Goal: Task Accomplishment & Management: Manage account settings

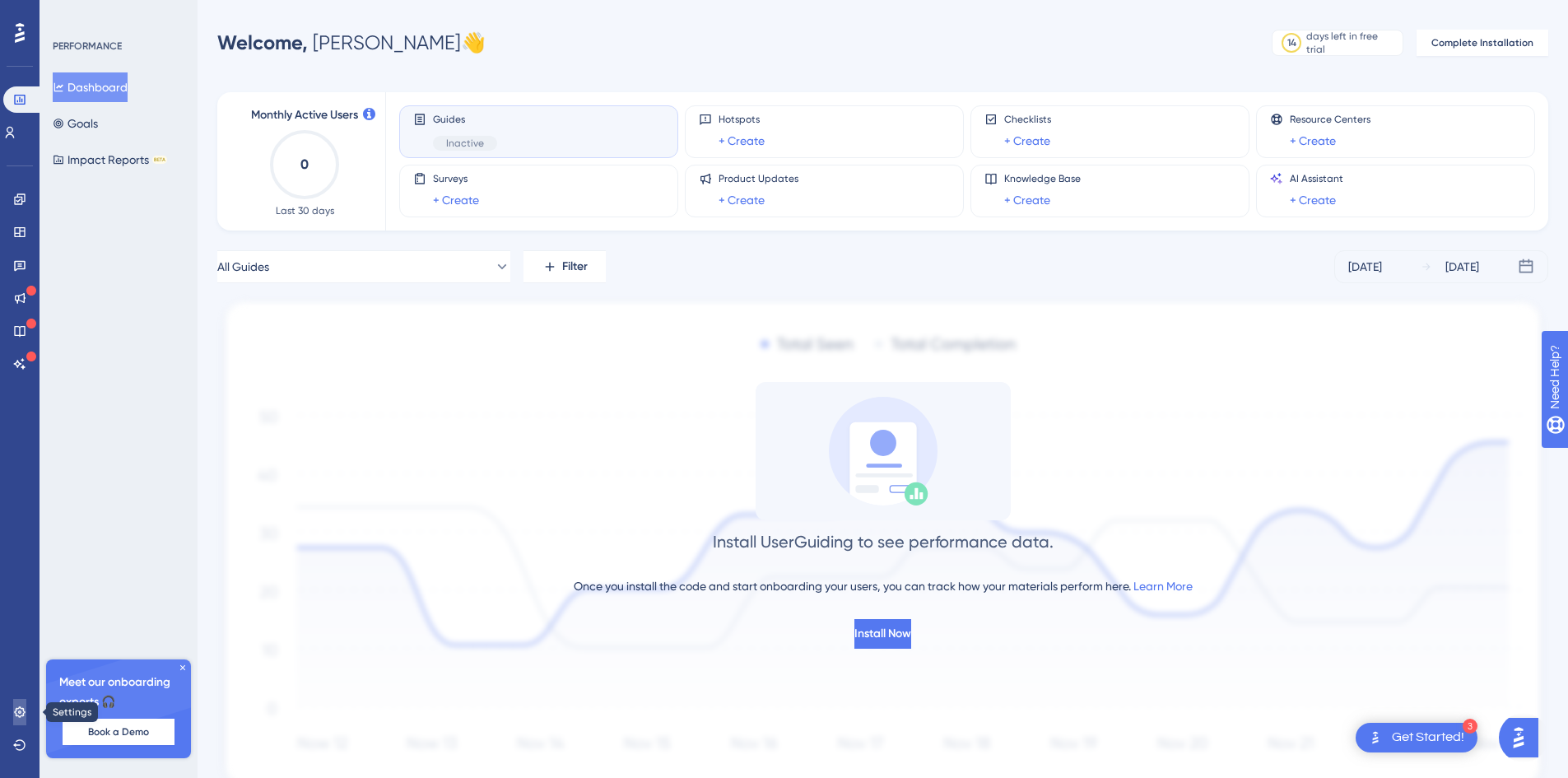
click at [13, 700] on link at bounding box center [20, 713] width 13 height 27
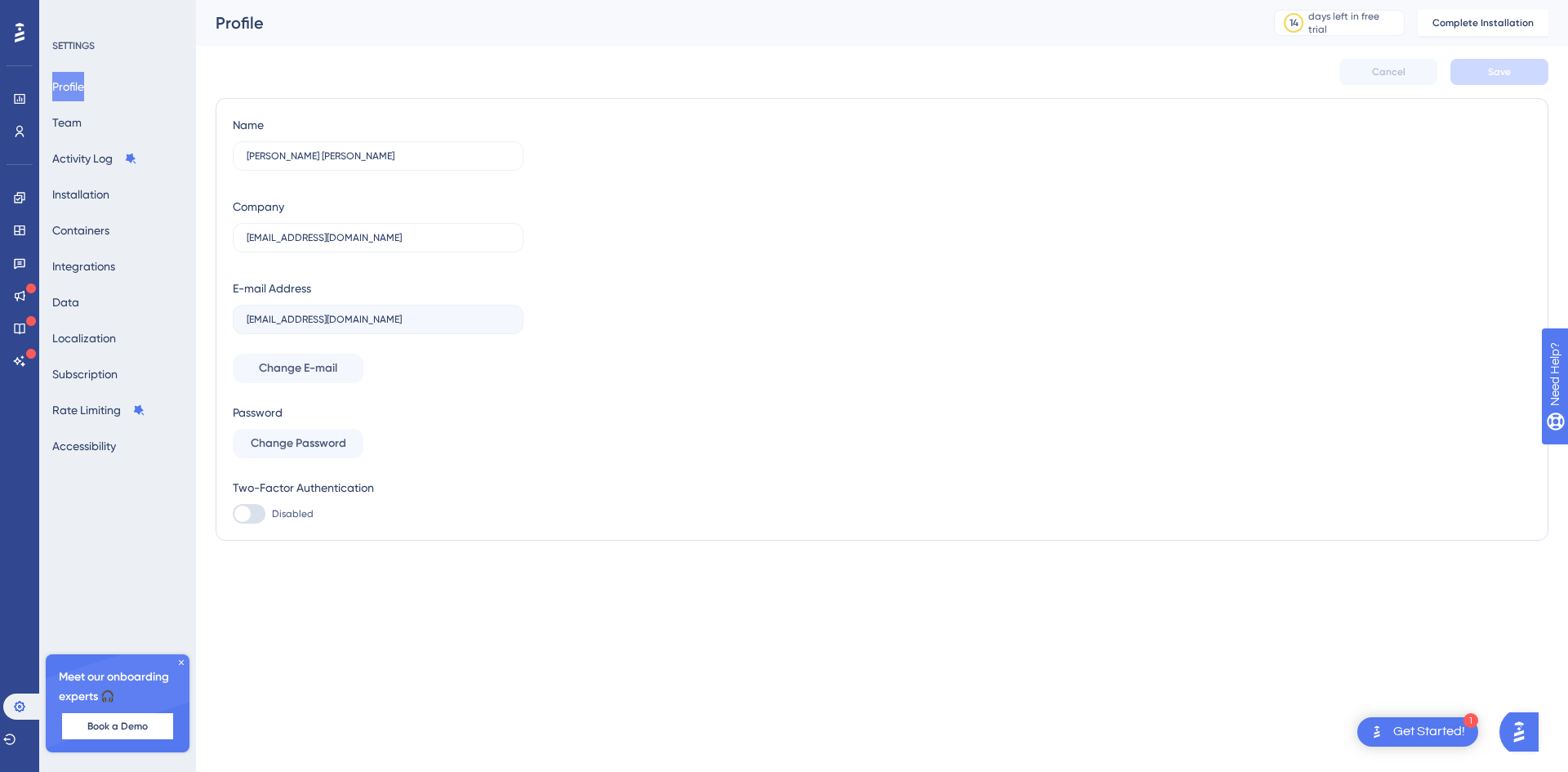
click at [82, 85] on button "Profile" at bounding box center [68, 87] width 31 height 30
click at [108, 446] on button "Accessibility" at bounding box center [84, 446] width 64 height 30
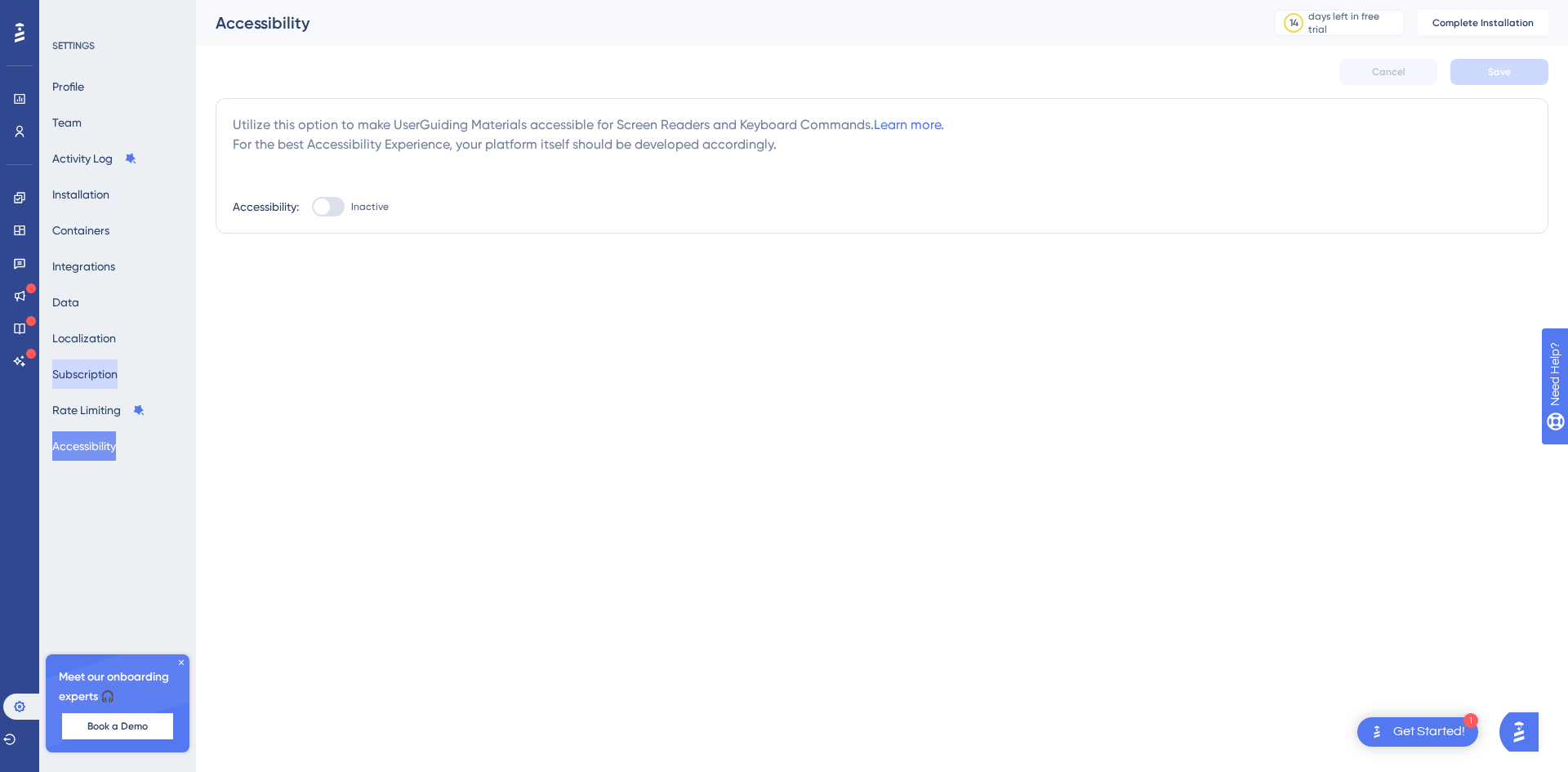
click at [86, 369] on button "Subscription" at bounding box center [84, 374] width 65 height 30
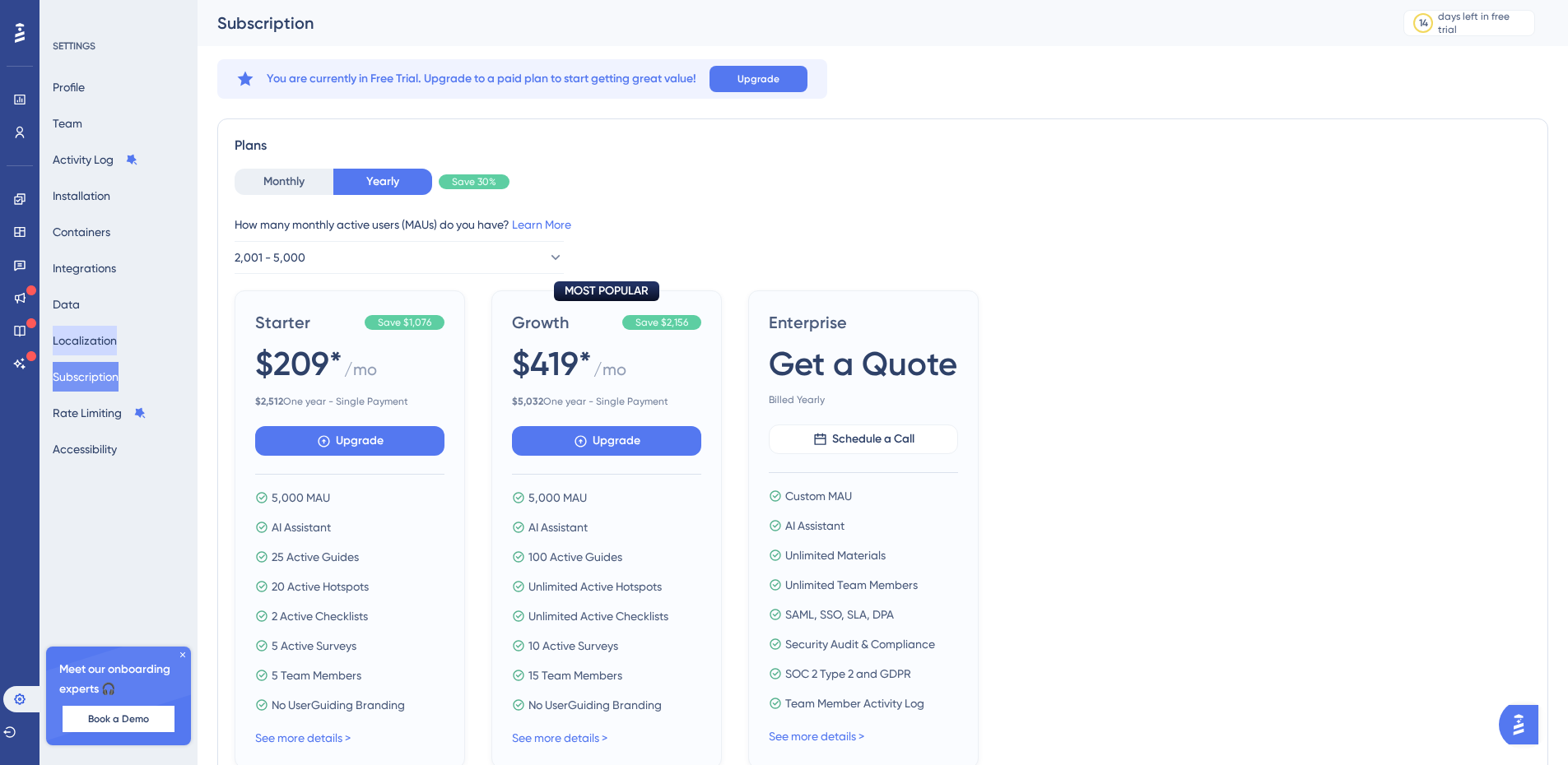
click at [99, 334] on button "Localization" at bounding box center [84, 341] width 64 height 30
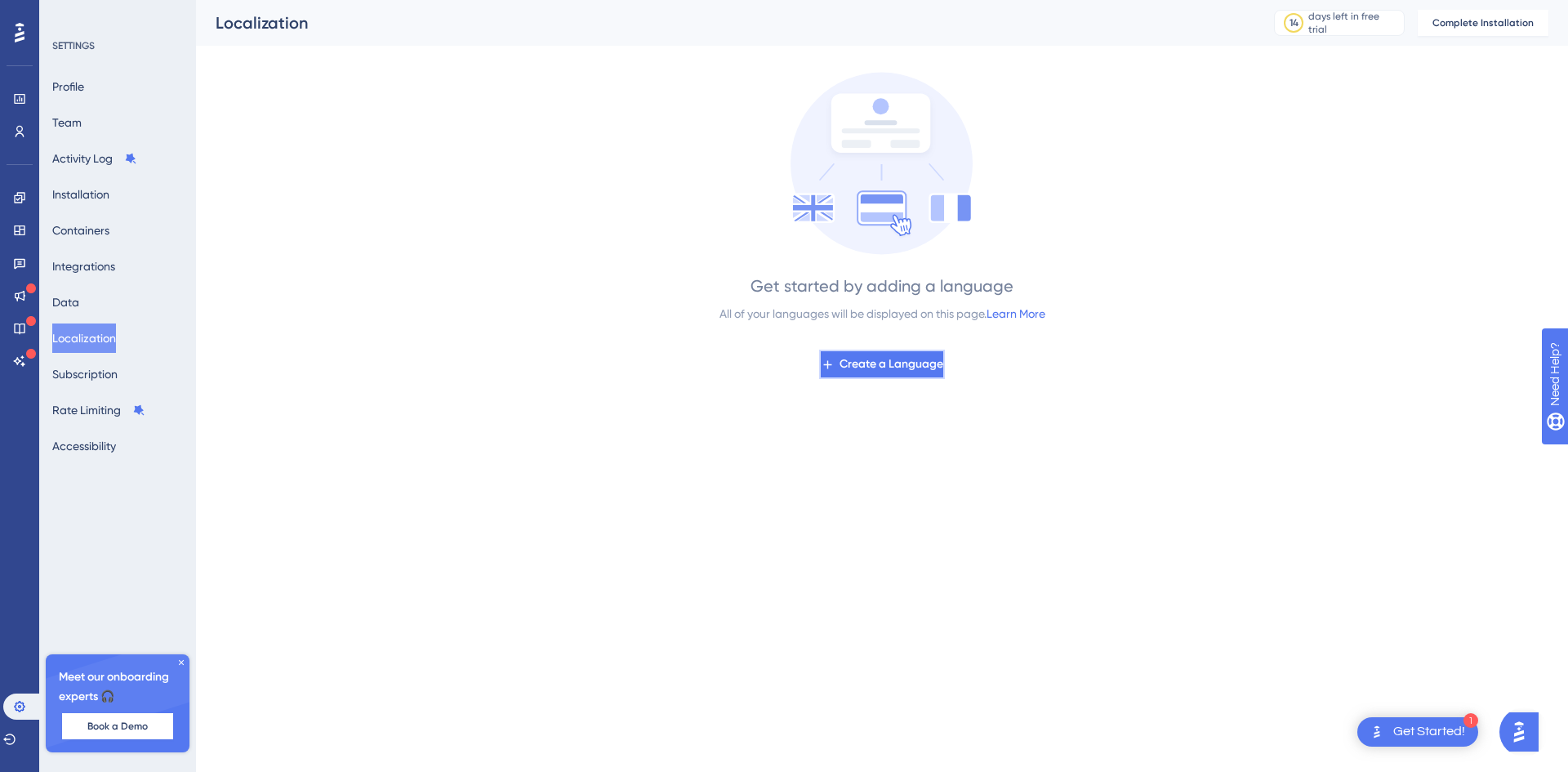
click at [887, 362] on span "Create a Language" at bounding box center [891, 364] width 103 height 20
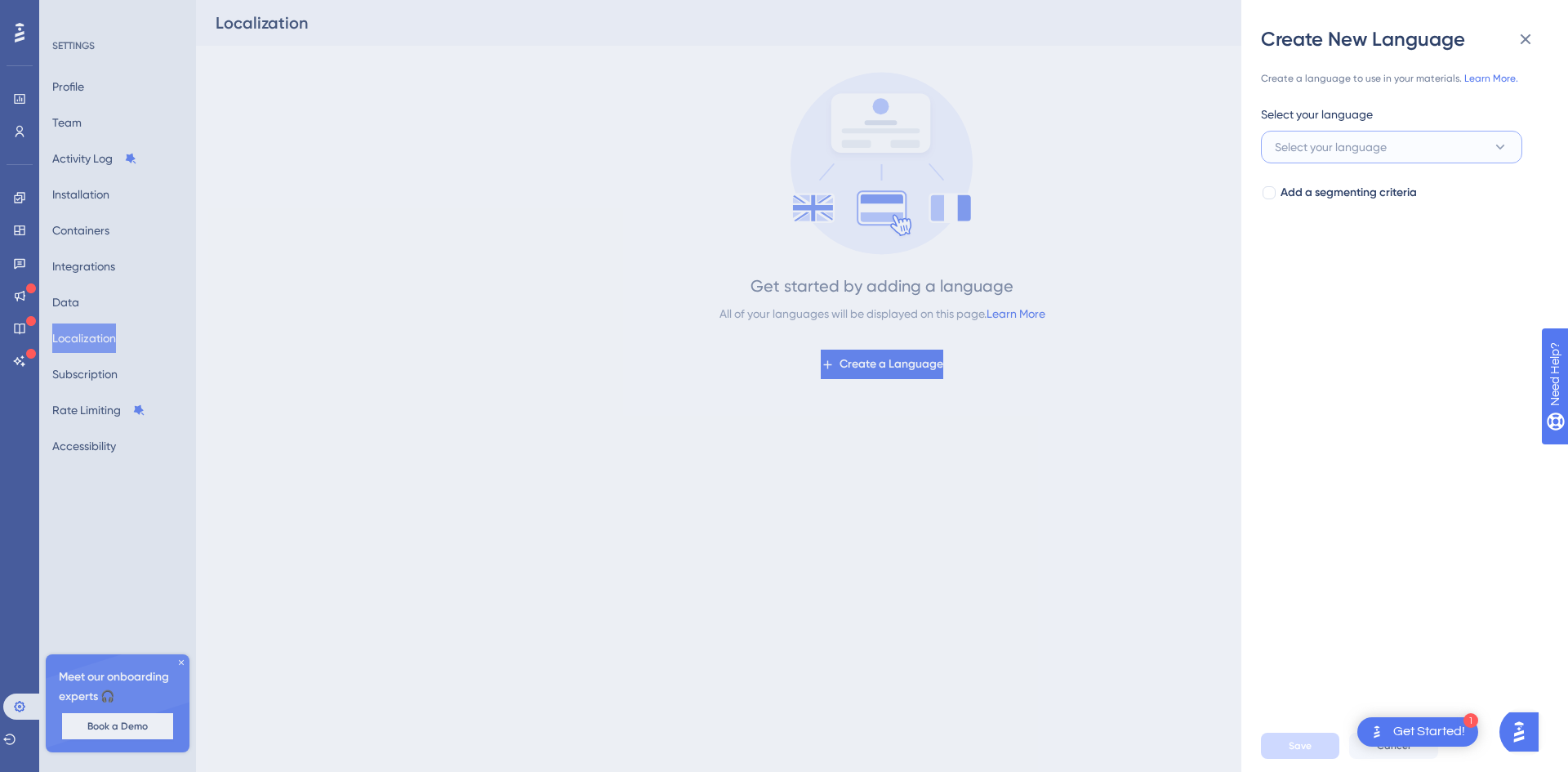
click at [1348, 142] on span "Select your language" at bounding box center [1330, 147] width 112 height 20
type input "spa"
click at [1344, 238] on div "Spanish Spanish" at bounding box center [1392, 246] width 214 height 32
click at [1278, 741] on button "Save" at bounding box center [1300, 746] width 79 height 27
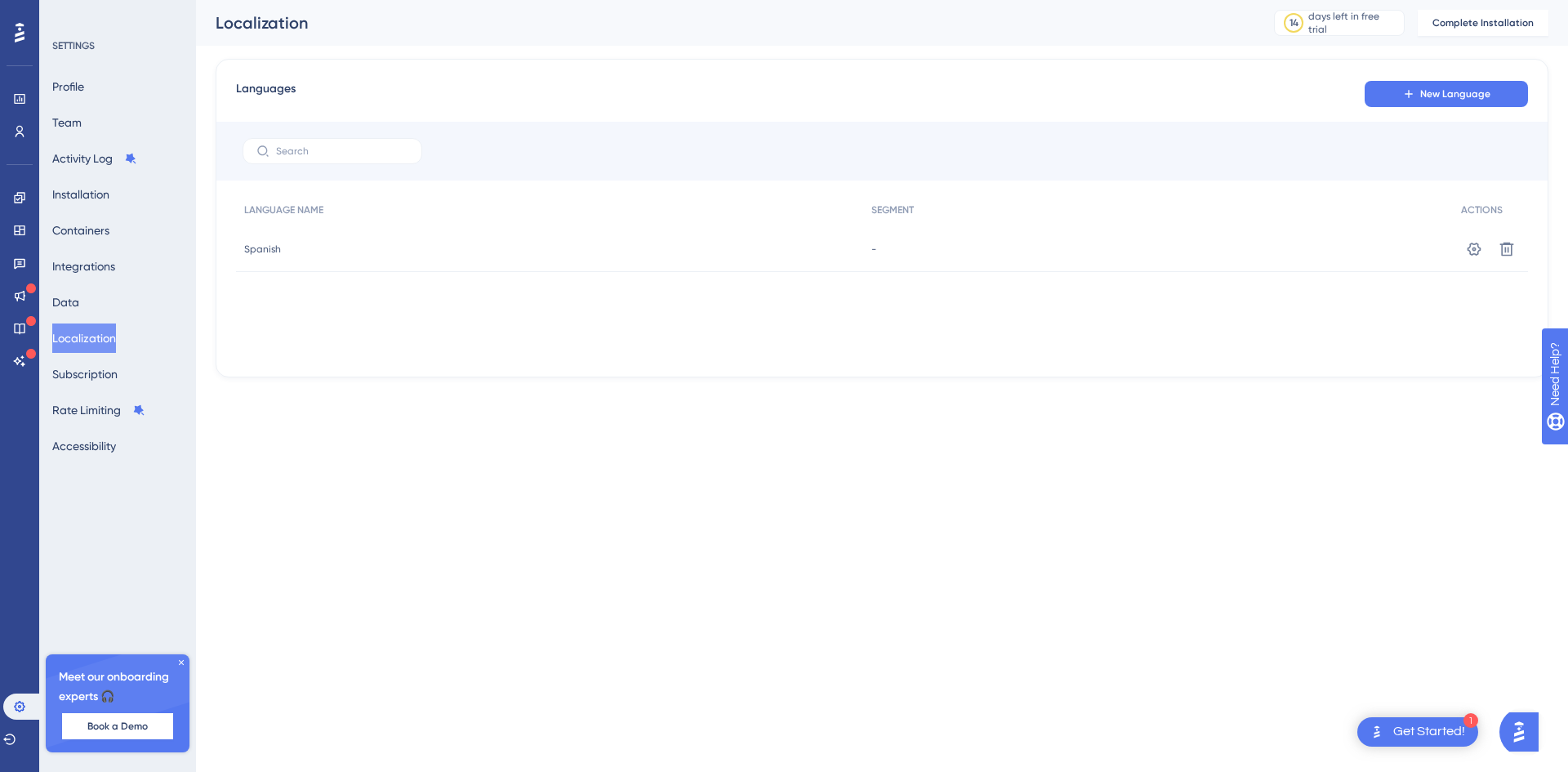
click at [253, 250] on span "Spanish" at bounding box center [262, 249] width 36 height 13
click at [1471, 256] on icon at bounding box center [1474, 249] width 17 height 17
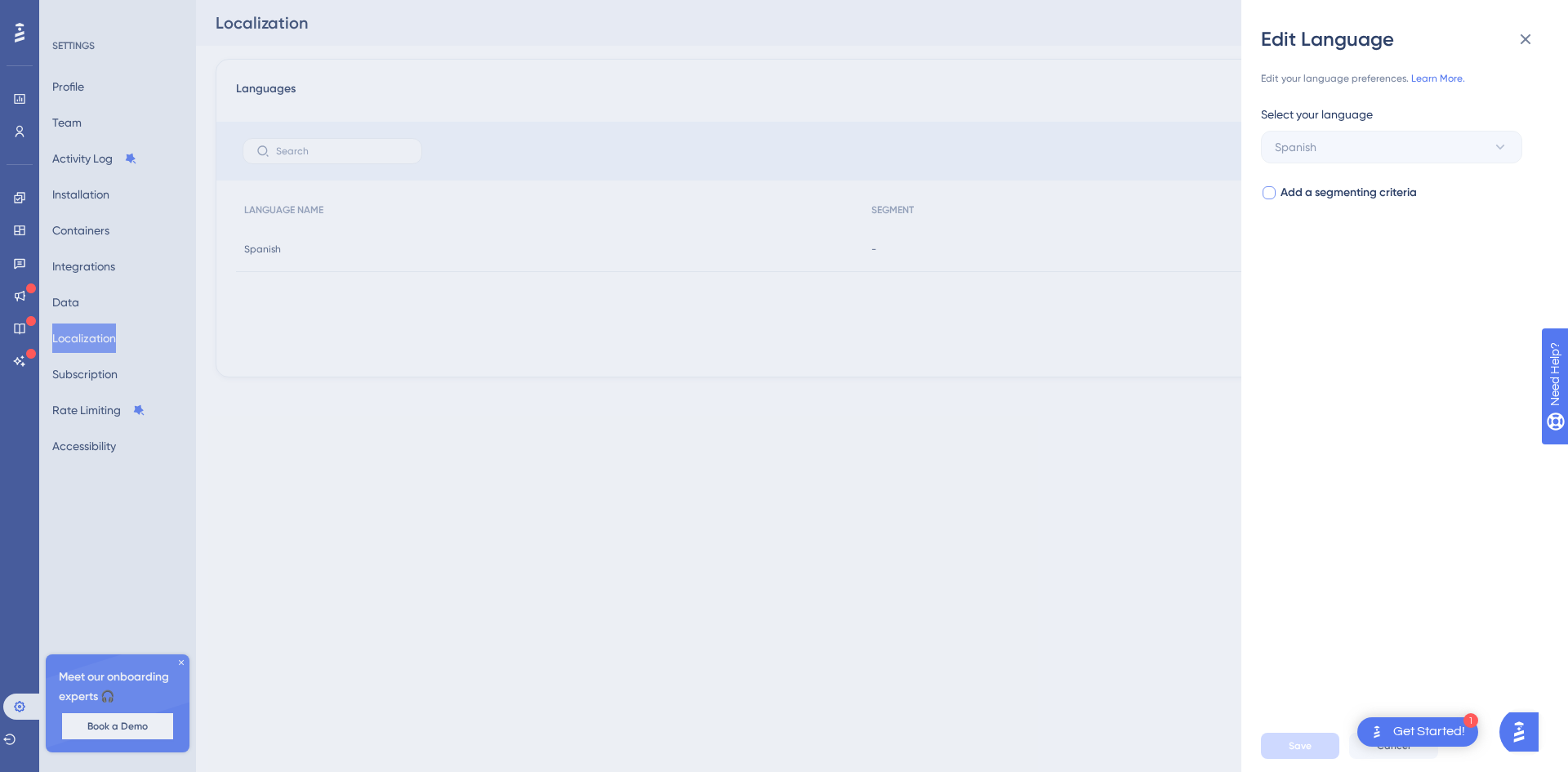
click at [1339, 196] on span "Add a segmenting criteria" at bounding box center [1349, 193] width 137 height 20
checkbox input "true"
click at [1329, 270] on button "Select your segment" at bounding box center [1392, 258] width 262 height 32
type input "se"
click at [1350, 247] on button "Select your segment" at bounding box center [1392, 258] width 262 height 32
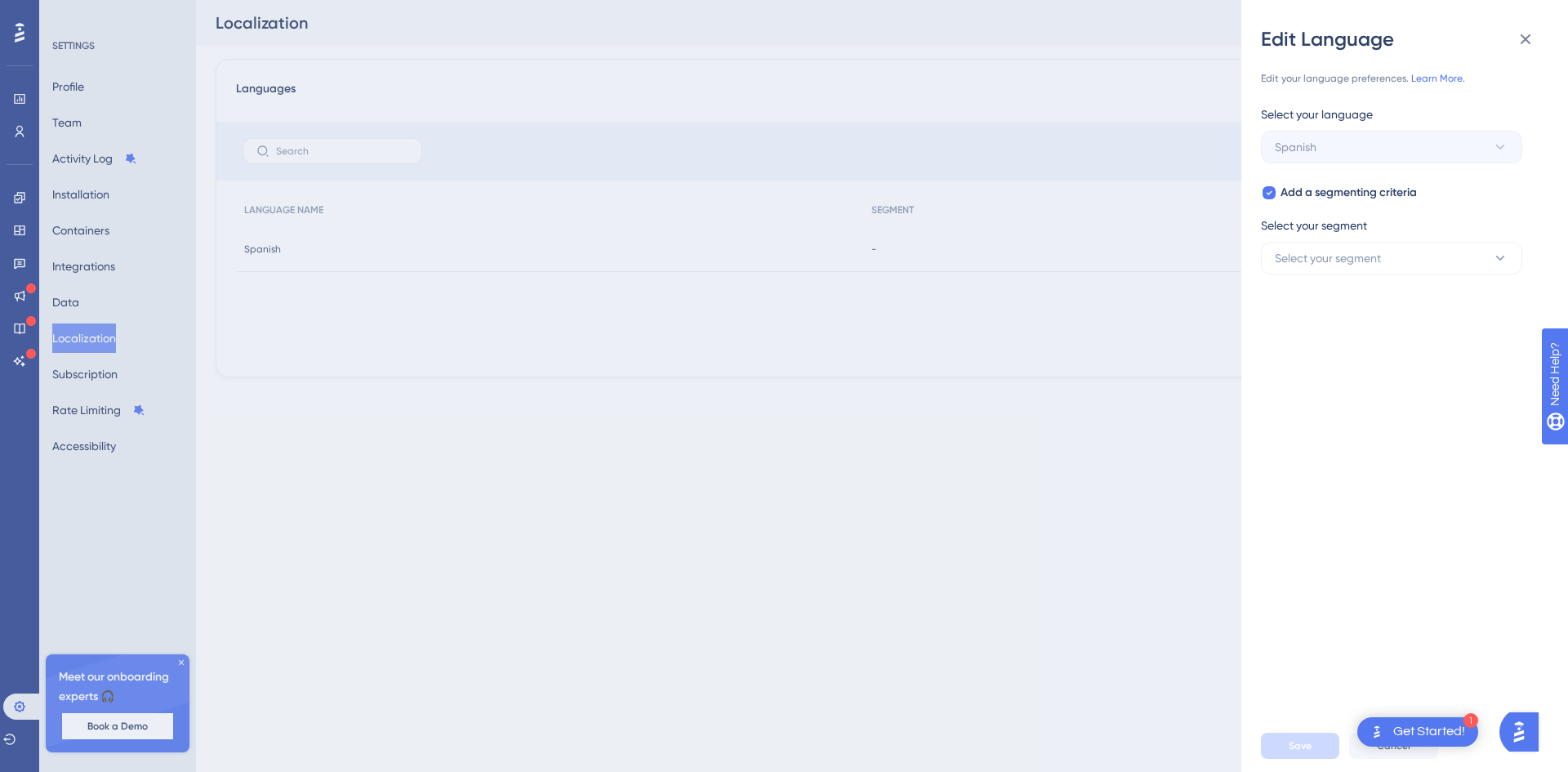
click at [1258, 191] on div "Edit Language Edit your language preferences. Learn More. Select your language …" at bounding box center [1405, 386] width 327 height 772
click at [1272, 191] on icon at bounding box center [1269, 193] width 7 height 13
checkbox input "false"
click at [1527, 37] on icon at bounding box center [1526, 39] width 11 height 11
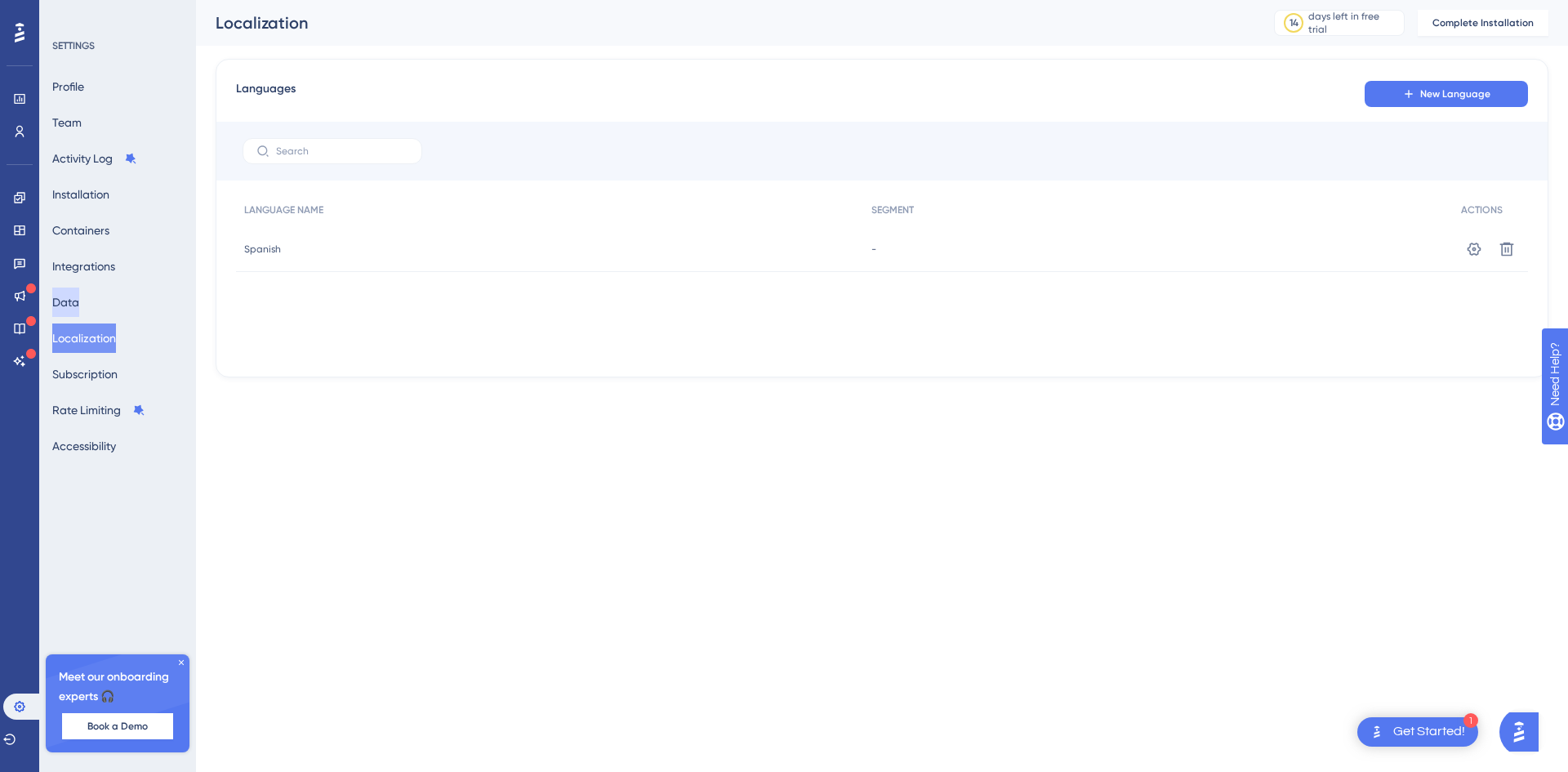
click at [79, 295] on button "Data" at bounding box center [65, 302] width 27 height 30
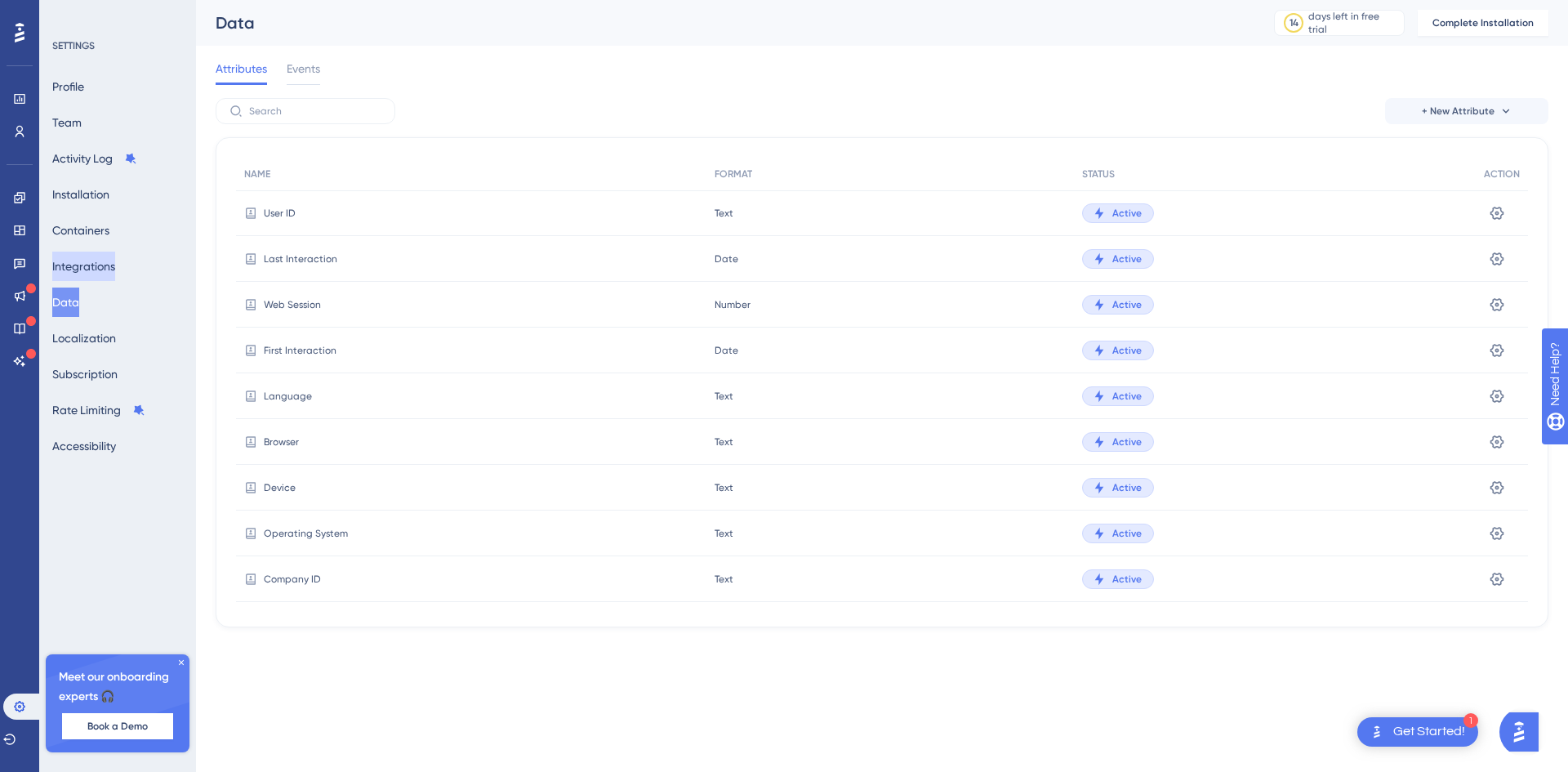
click at [101, 280] on button "Integrations" at bounding box center [84, 267] width 63 height 30
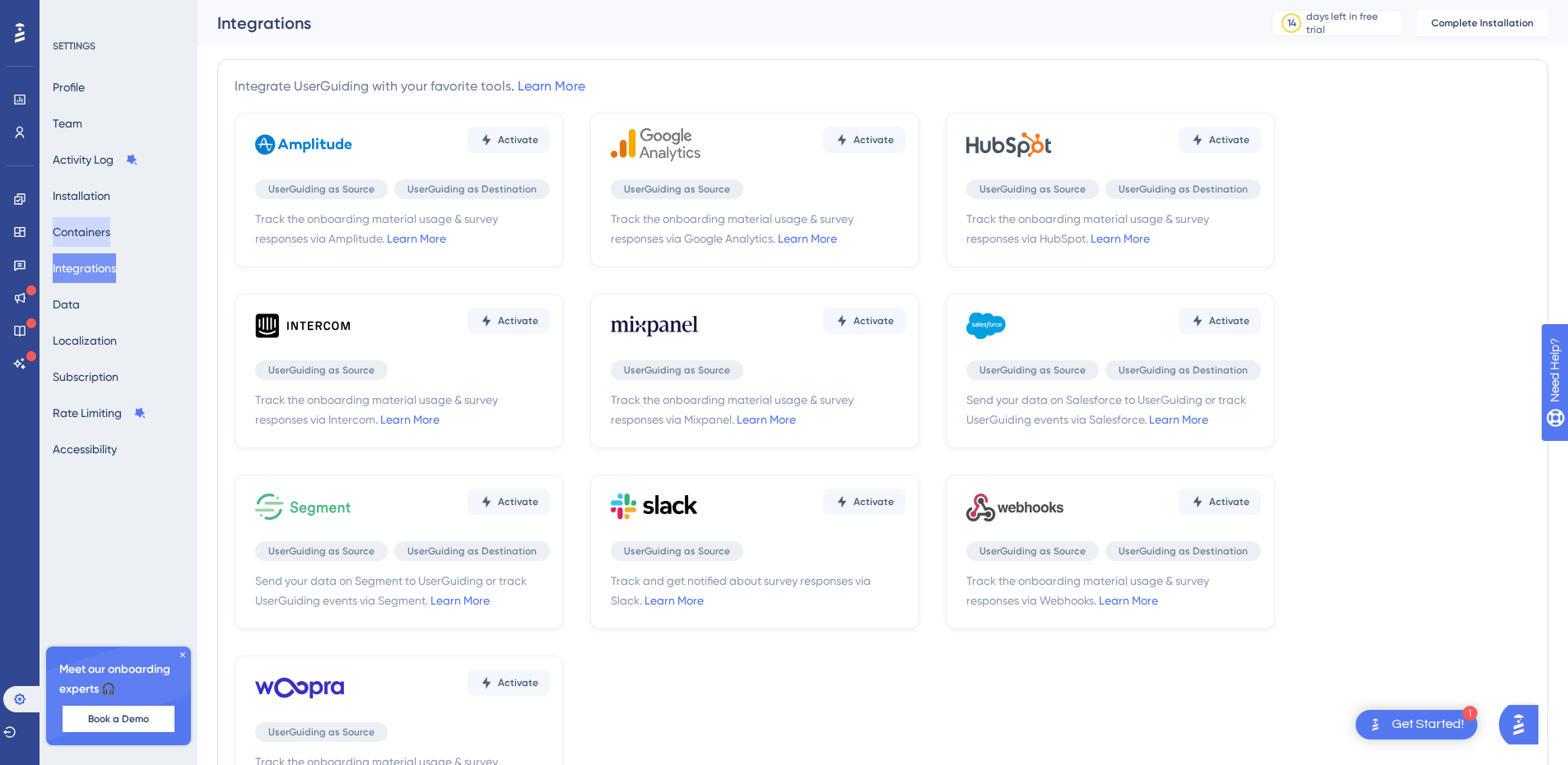
click at [100, 245] on button "Containers" at bounding box center [81, 232] width 58 height 30
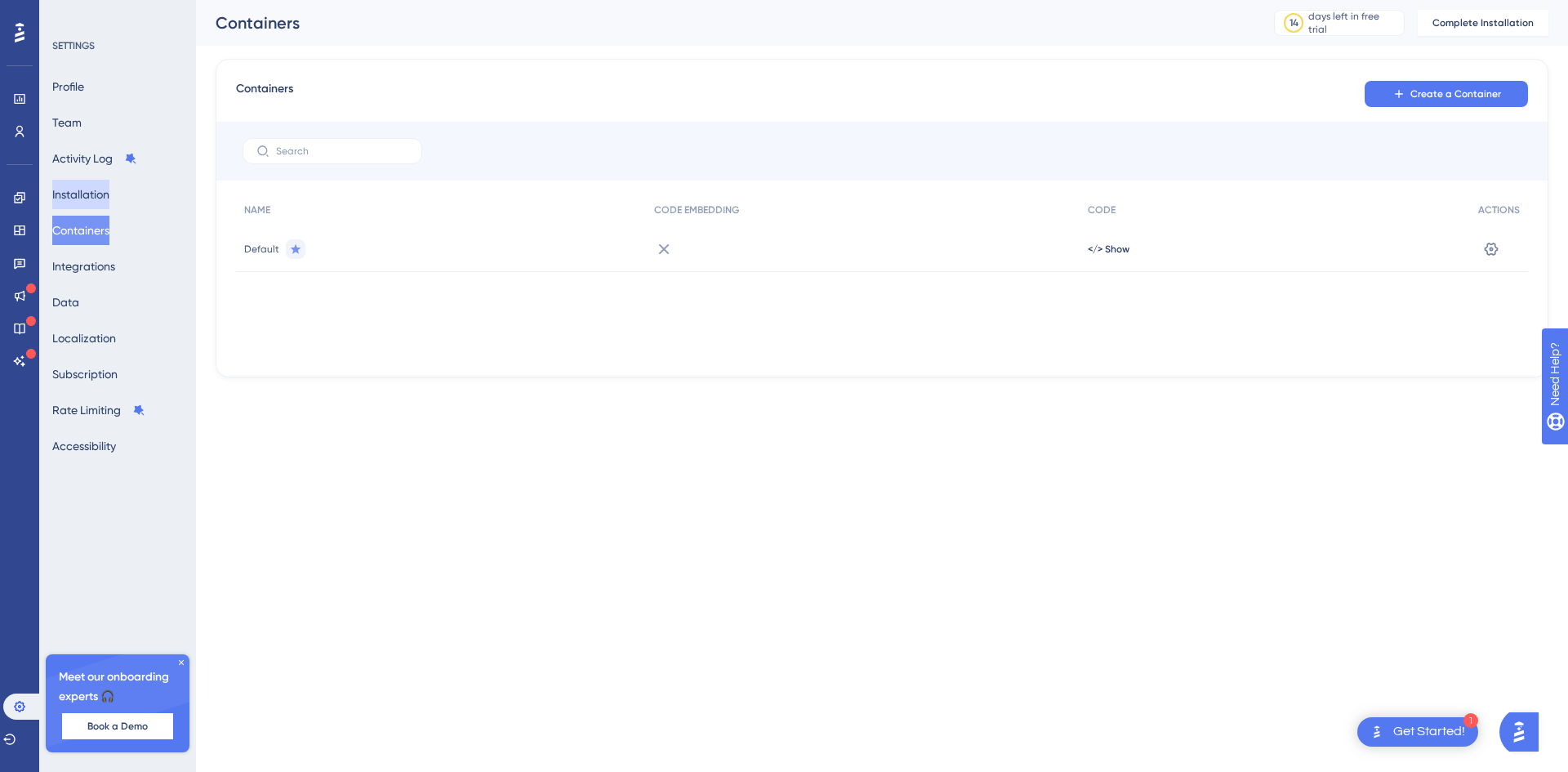
click at [100, 195] on button "Installation" at bounding box center [80, 195] width 57 height 30
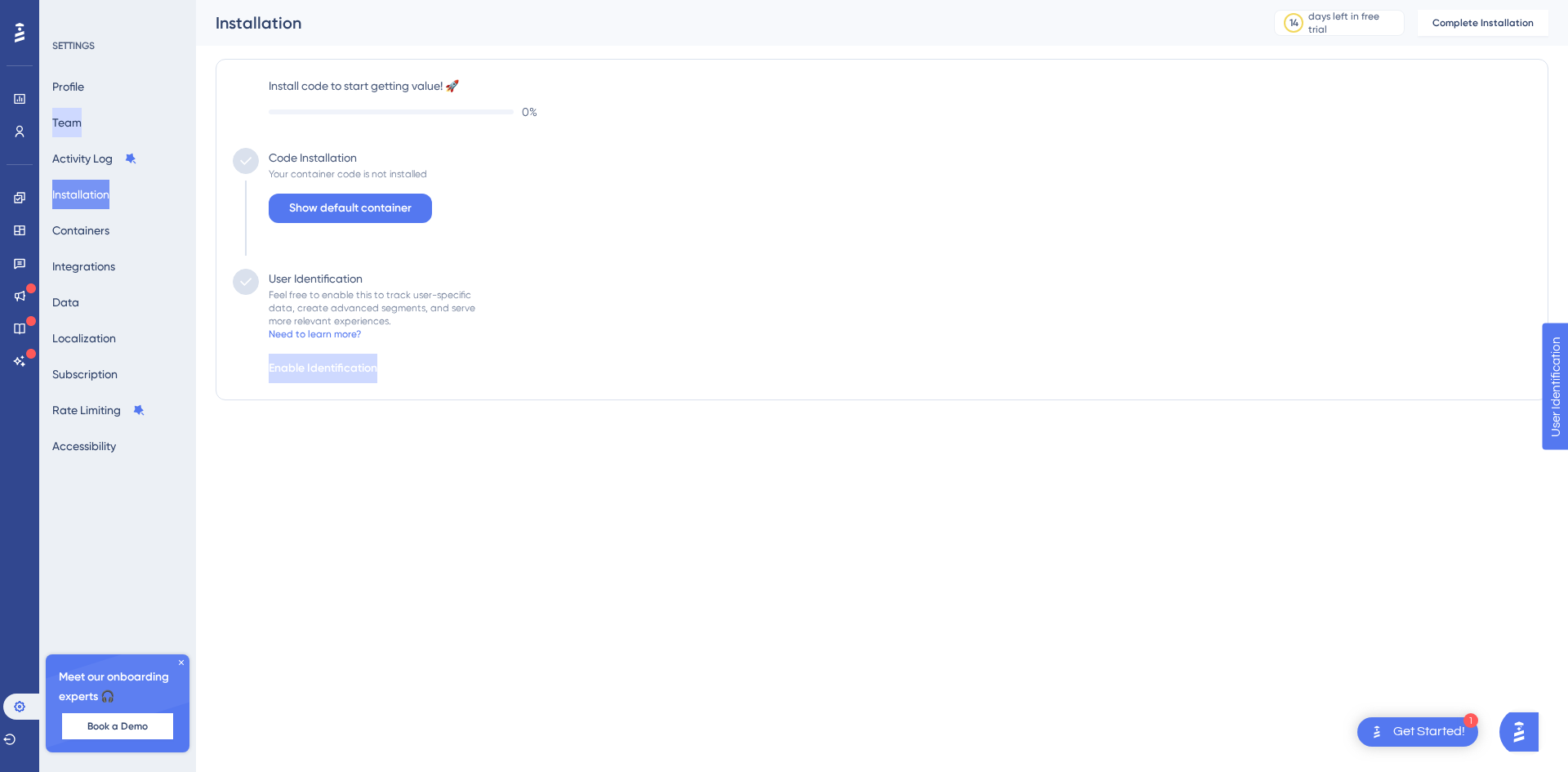
click at [82, 128] on button "Team" at bounding box center [67, 123] width 30 height 30
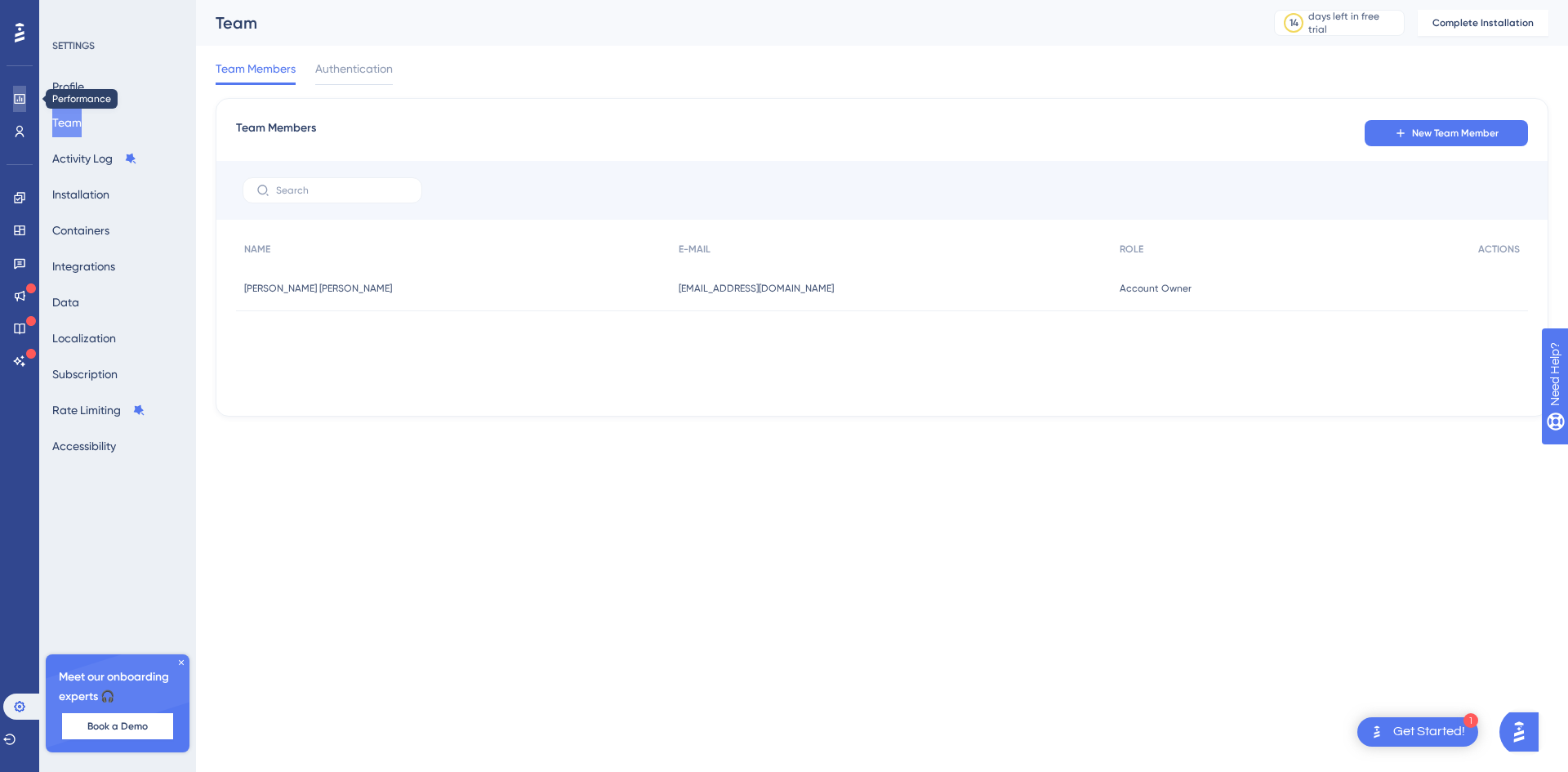
click at [22, 105] on link at bounding box center [20, 99] width 13 height 27
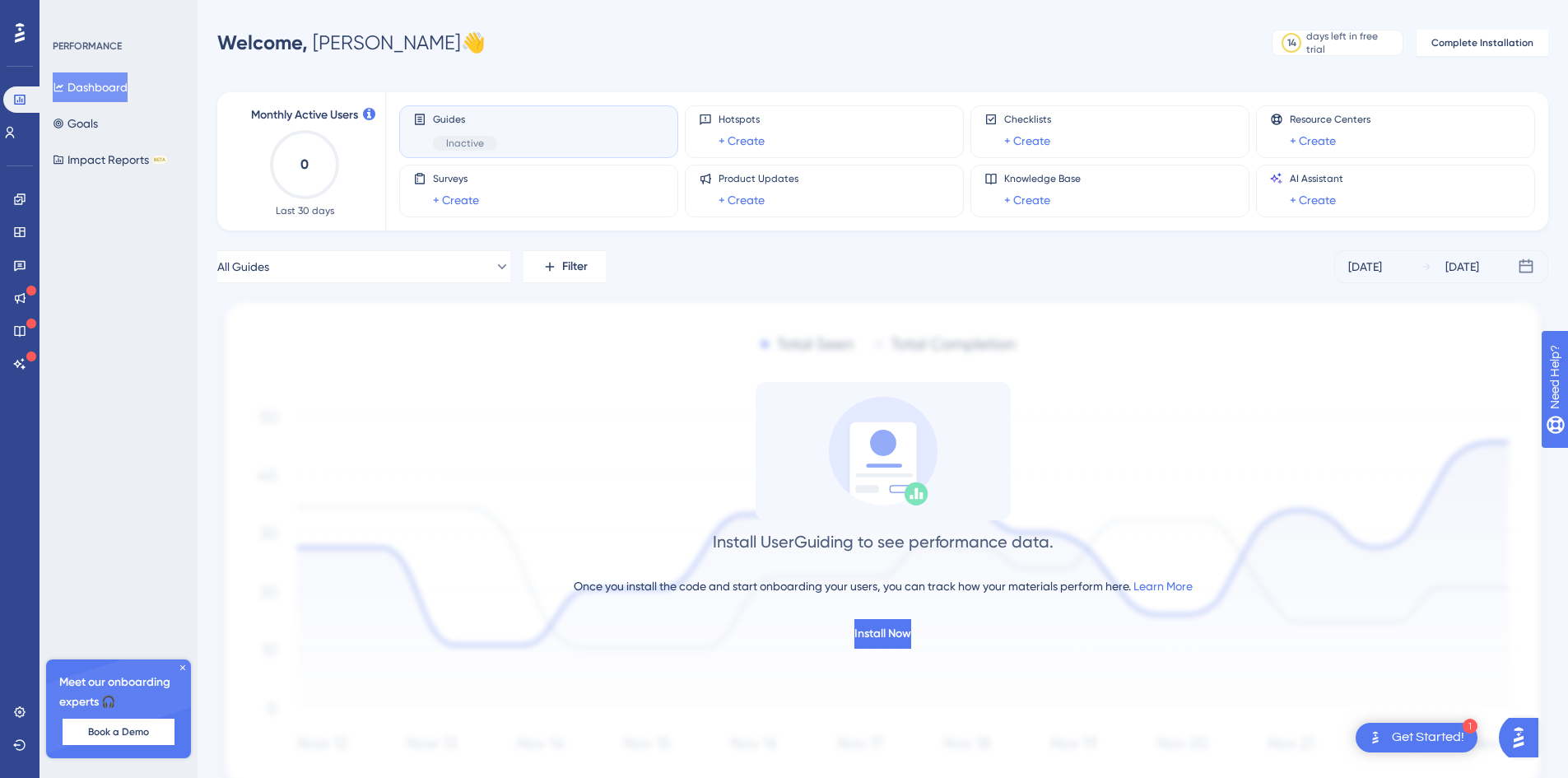
click at [180, 667] on icon at bounding box center [183, 668] width 10 height 10
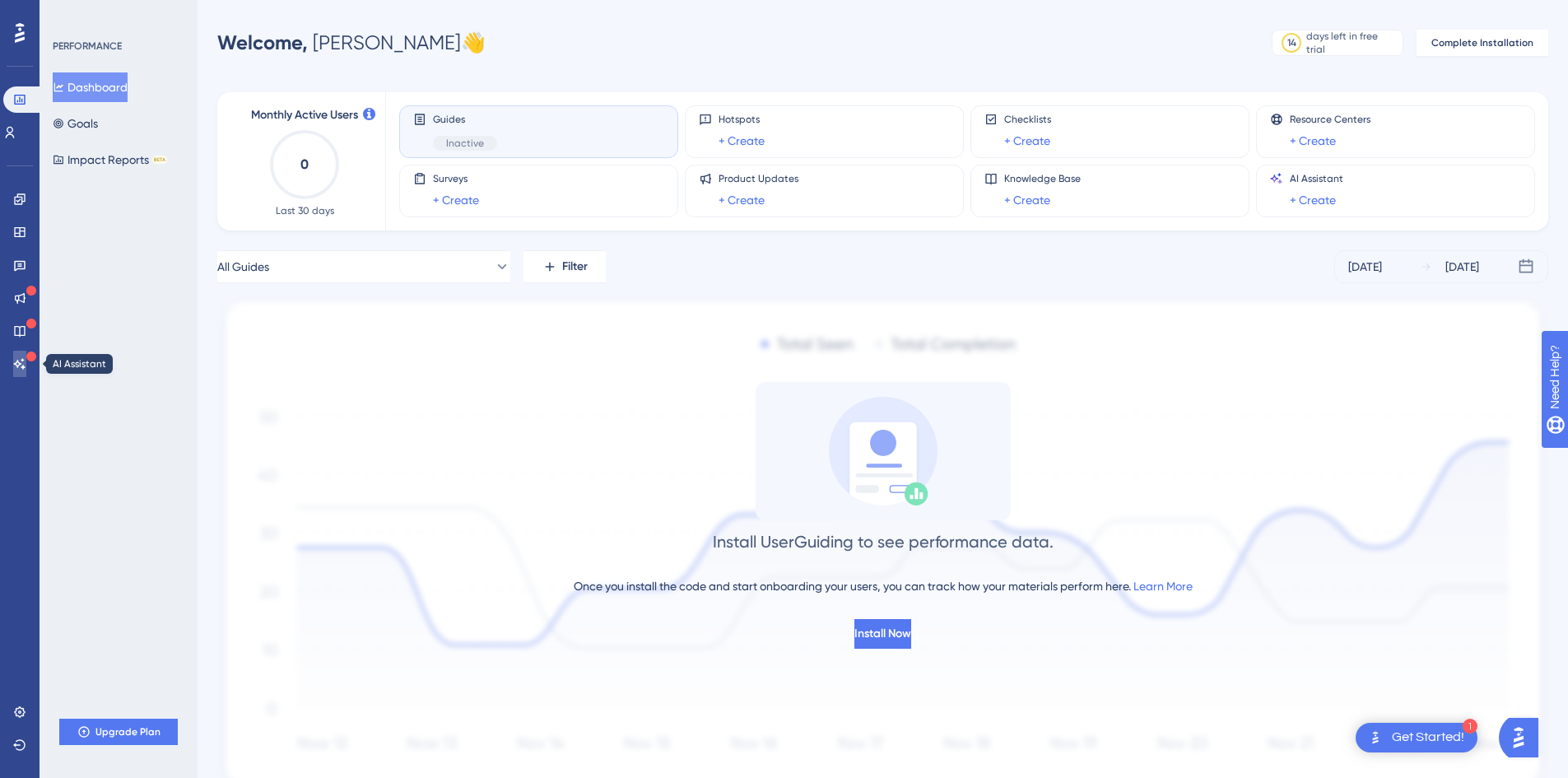
click at [21, 355] on link at bounding box center [20, 364] width 13 height 27
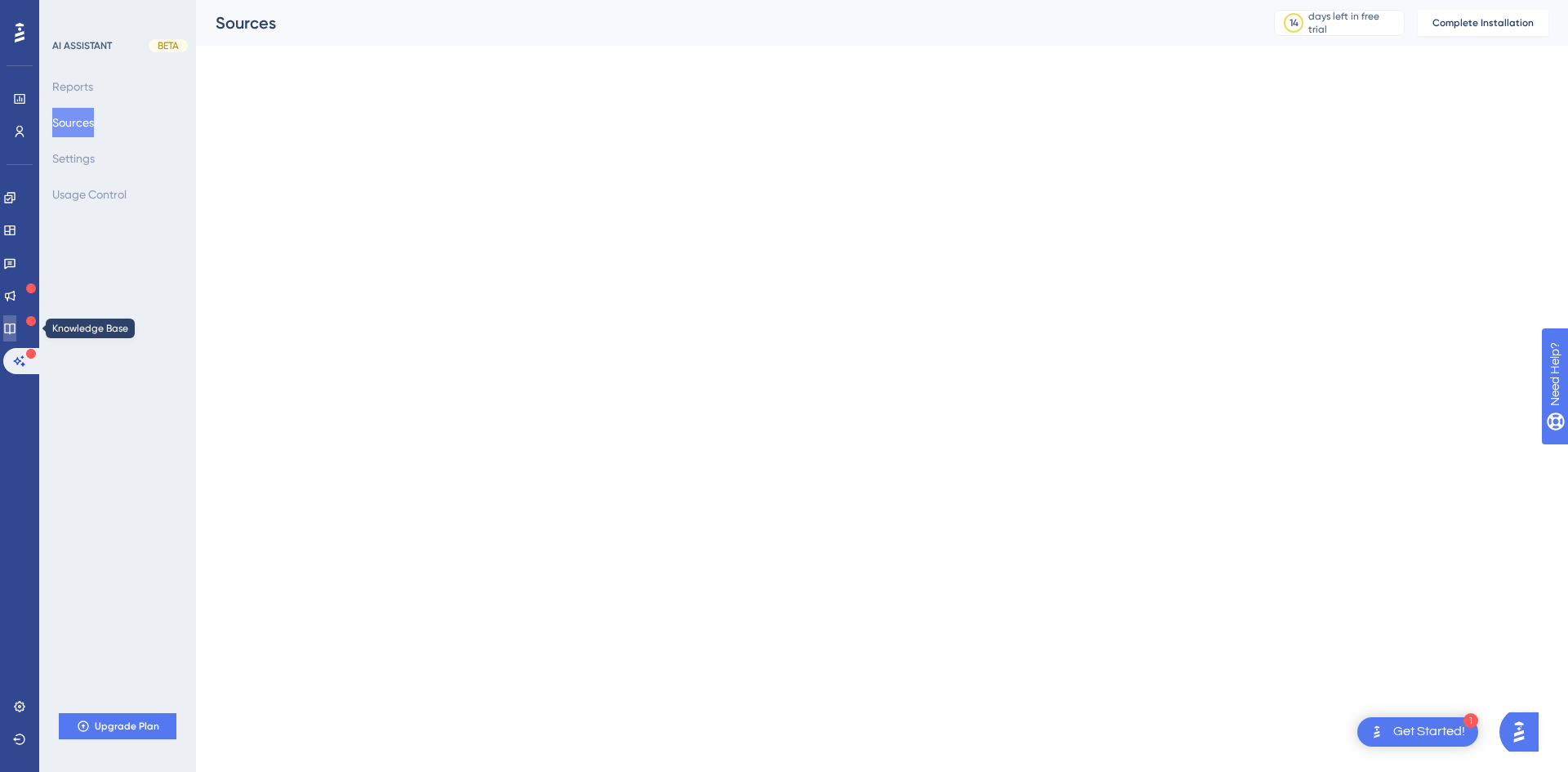
click at [17, 327] on icon at bounding box center [10, 329] width 13 height 13
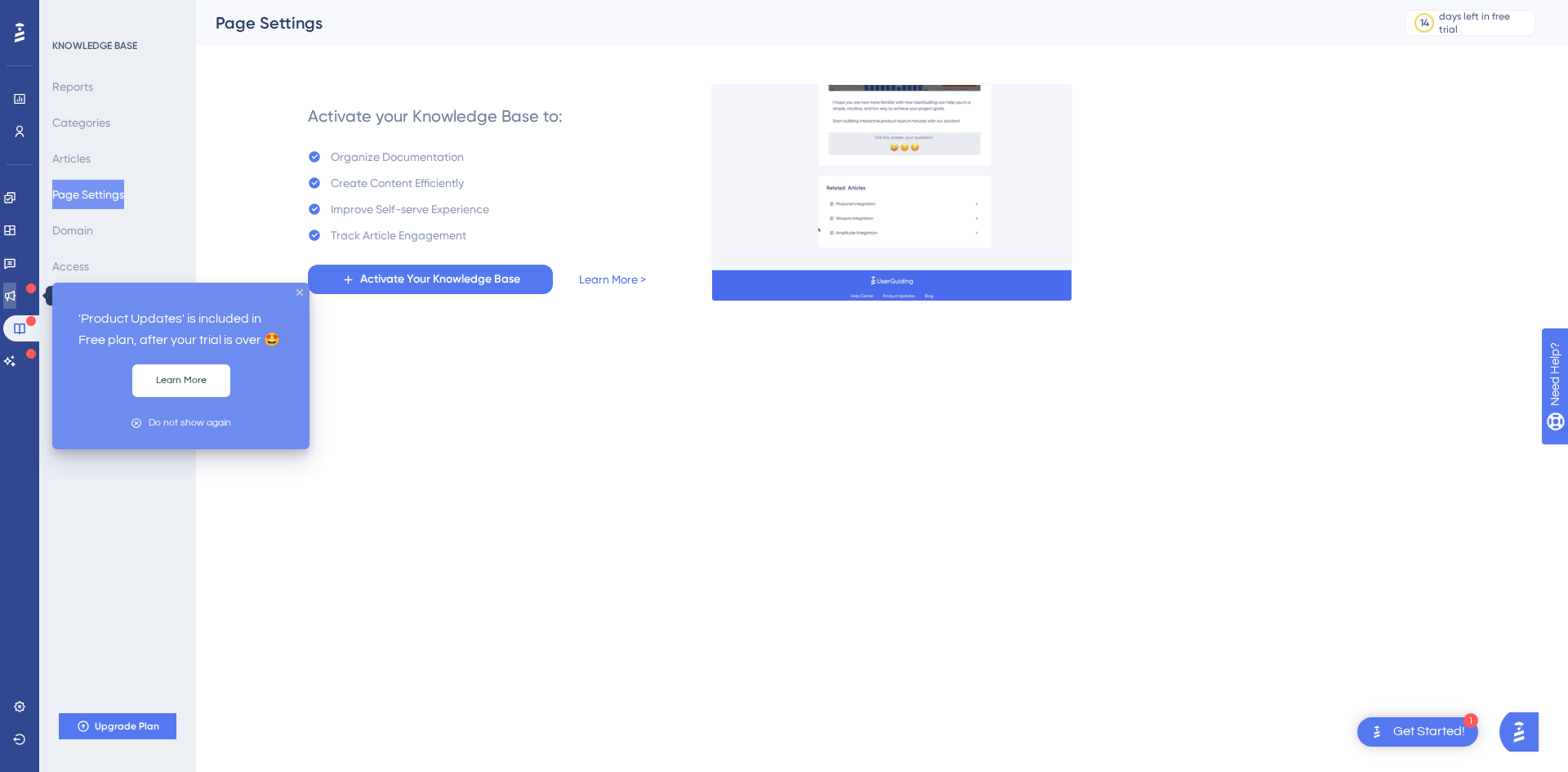
click at [17, 289] on icon at bounding box center [10, 296] width 13 height 13
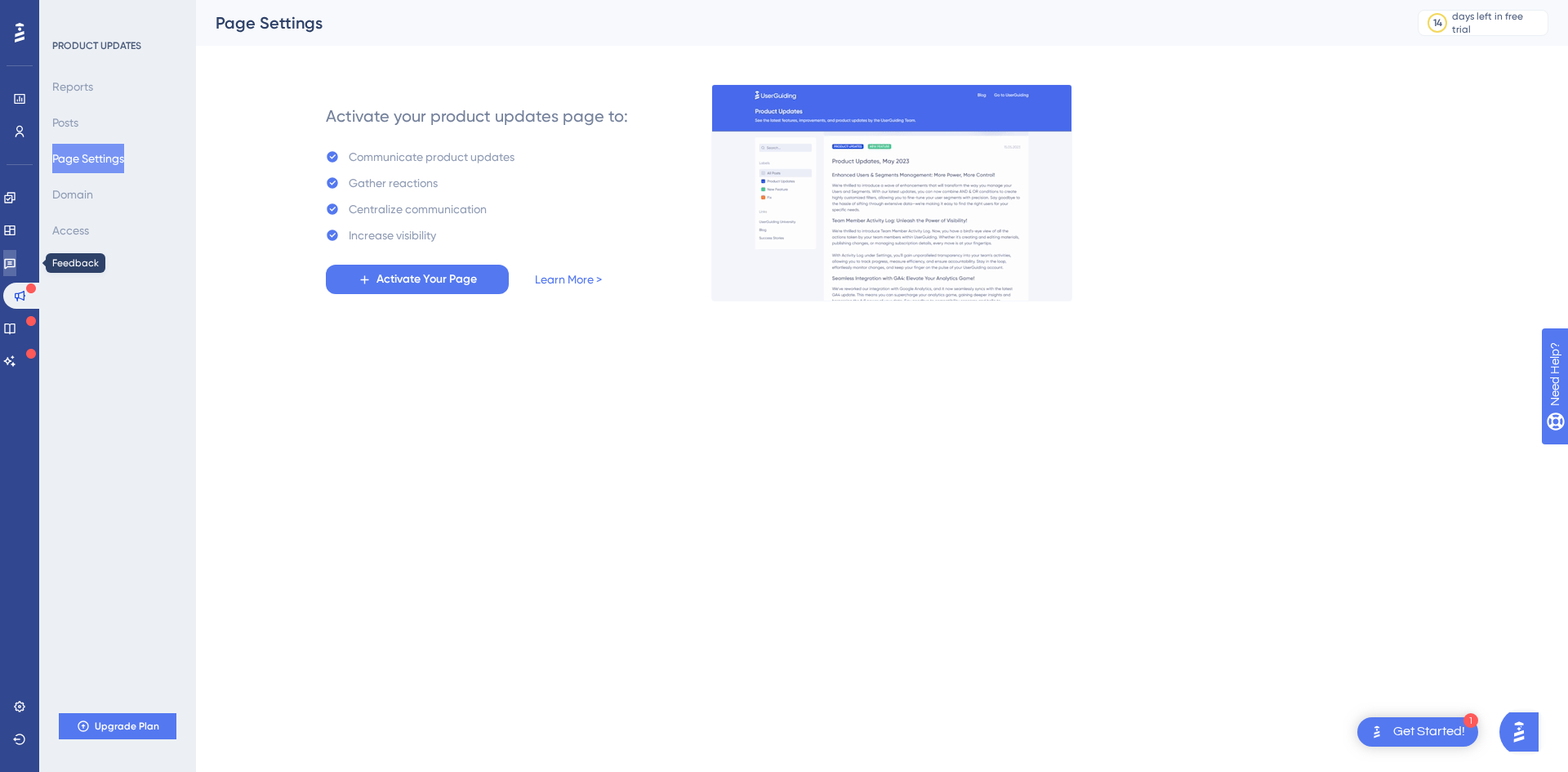
click at [17, 258] on icon at bounding box center [10, 263] width 13 height 13
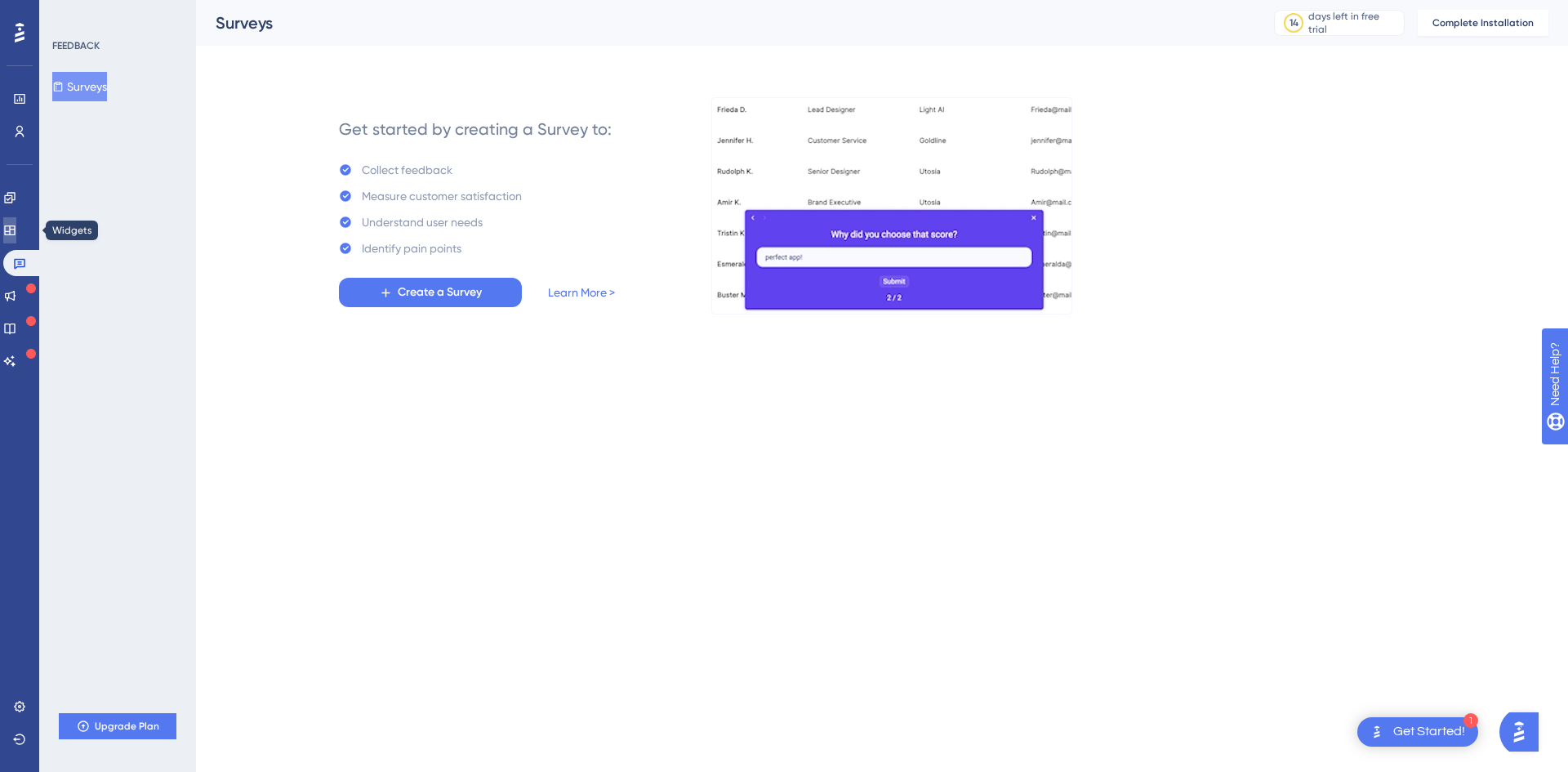
click at [17, 224] on icon at bounding box center [10, 230] width 13 height 13
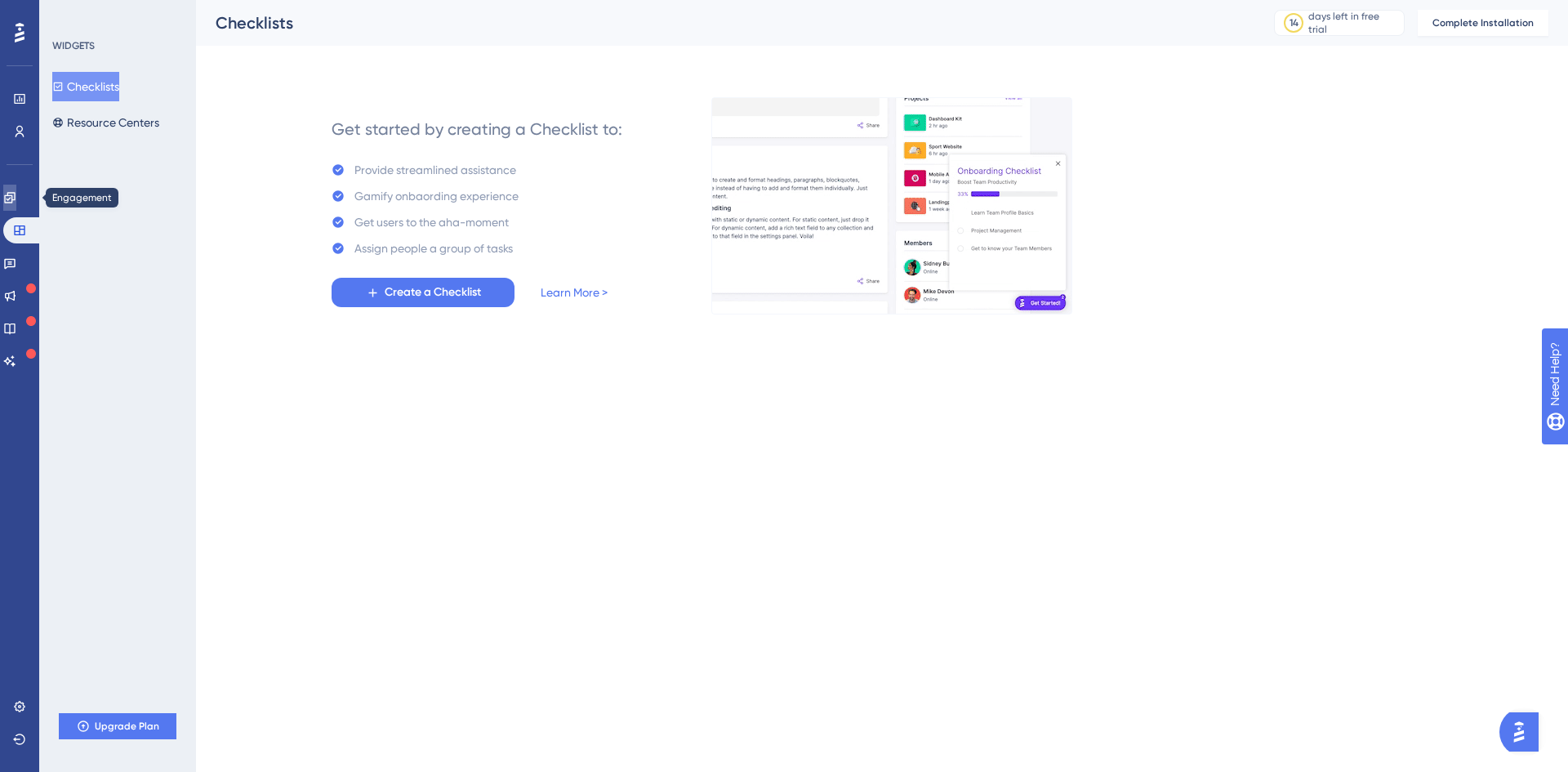
click at [15, 200] on icon at bounding box center [9, 197] width 11 height 11
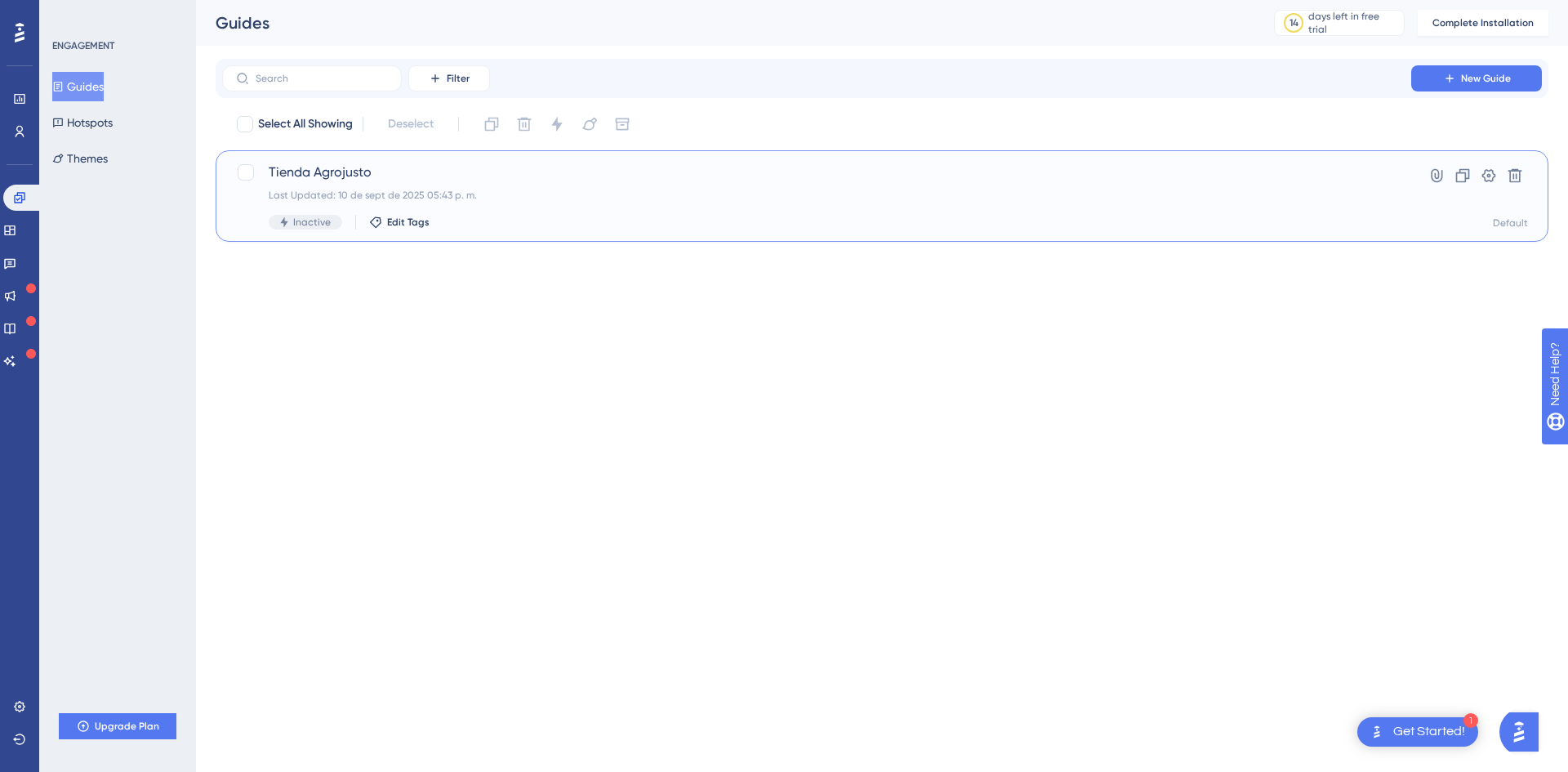
click at [295, 174] on span "Tienda Agrojusto" at bounding box center [817, 172] width 1096 height 20
